Goal: Task Accomplishment & Management: Manage account settings

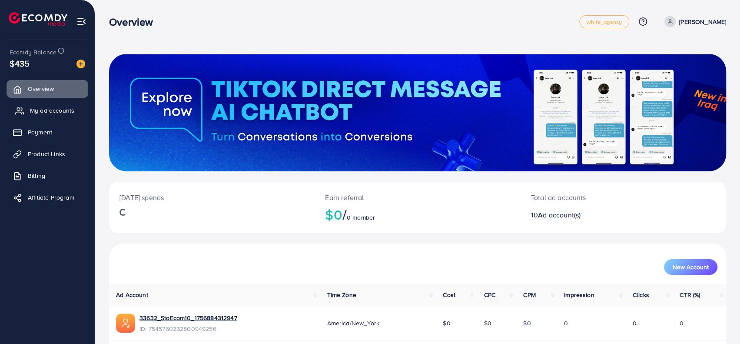
click at [48, 109] on span "My ad accounts" at bounding box center [52, 110] width 44 height 9
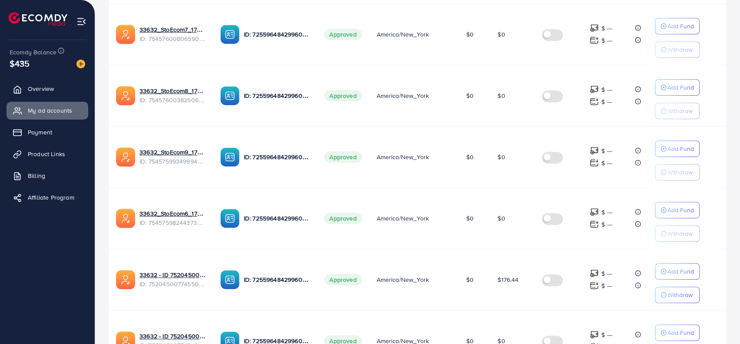
scroll to position [527, 0]
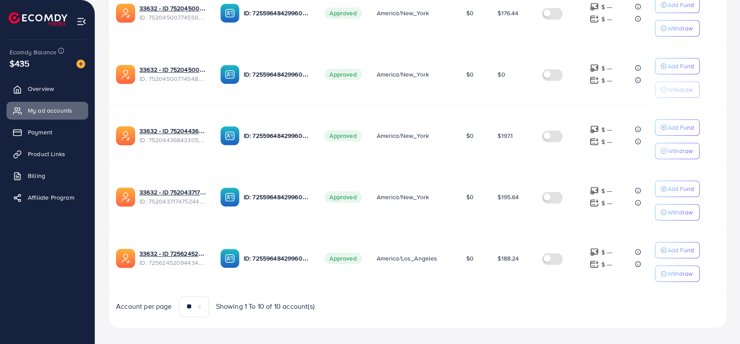
click at [185, 249] on link "33632 - ID 7256245209443483650" at bounding box center [173, 253] width 67 height 9
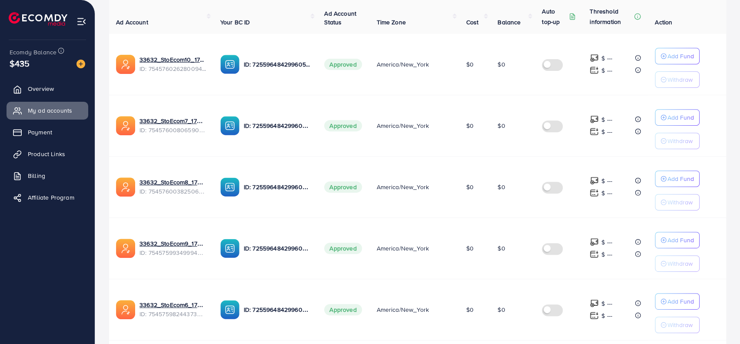
scroll to position [0, 0]
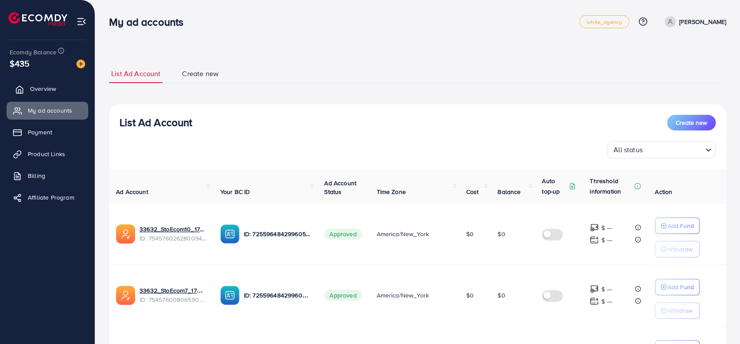
click at [40, 86] on span "Overview" at bounding box center [43, 88] width 26 height 9
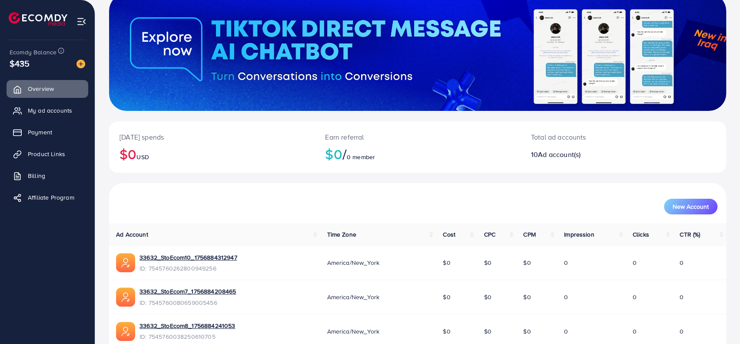
scroll to position [78, 0]
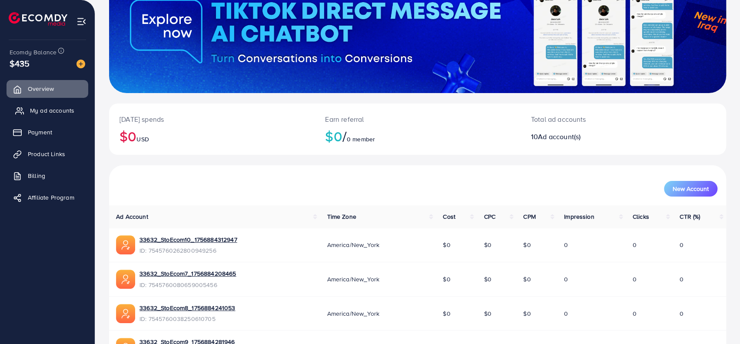
click at [45, 109] on span "My ad accounts" at bounding box center [52, 110] width 44 height 9
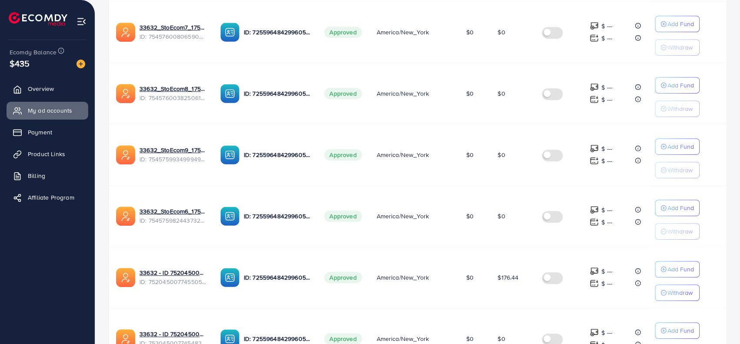
scroll to position [217, 0]
